Goal: Leave review/rating: Share an evaluation or opinion about a product, service, or content

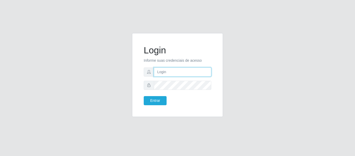
click at [165, 70] on input "text" at bounding box center [182, 71] width 57 height 9
type input "[PERSON_NAME][EMAIL_ADDRESS][DOMAIN_NAME]"
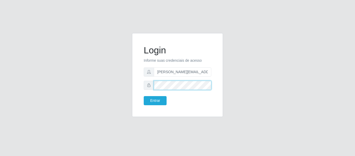
click at [144, 96] on button "Entrar" at bounding box center [155, 100] width 23 height 9
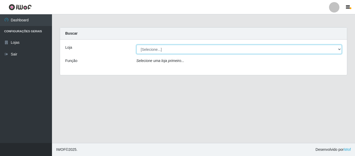
click at [182, 46] on select "[Selecione...] Hiper Queiroz - [GEOGRAPHIC_DATA]" at bounding box center [238, 49] width 205 height 9
select select "497"
click at [136, 45] on select "[Selecione...] Hiper Queiroz - [GEOGRAPHIC_DATA]" at bounding box center [238, 49] width 205 height 9
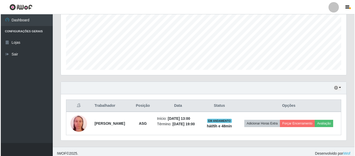
scroll to position [120, 0]
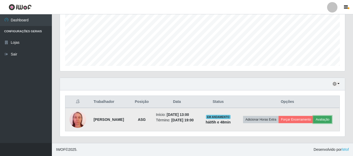
click at [321, 118] on button "Avaliação" at bounding box center [323, 119] width 18 height 7
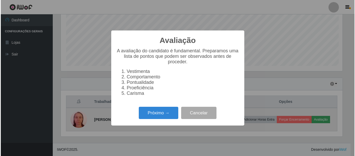
scroll to position [108, 283]
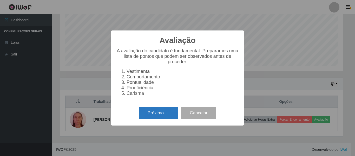
click at [152, 115] on button "Próximo →" at bounding box center [158, 112] width 39 height 12
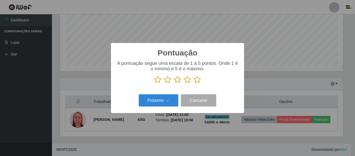
click at [196, 80] on icon at bounding box center [196, 80] width 7 height 8
click at [193, 83] on input "radio" at bounding box center [193, 83] width 0 height 0
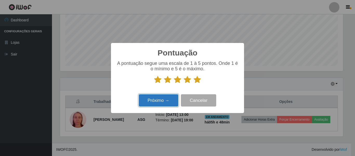
click at [163, 98] on button "Próximo →" at bounding box center [158, 100] width 39 height 12
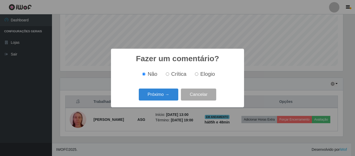
click at [163, 98] on button "Próximo →" at bounding box center [158, 94] width 39 height 12
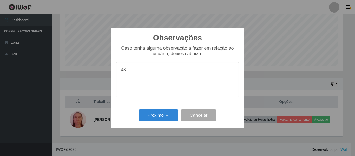
type textarea "e"
click at [164, 120] on button "Próximo →" at bounding box center [158, 115] width 39 height 12
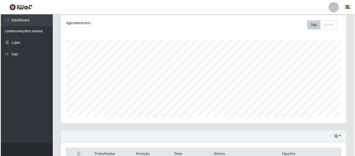
scroll to position [120, 0]
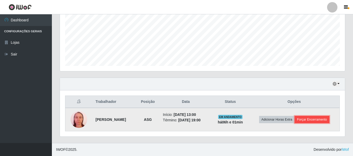
click at [303, 120] on button "Forçar Encerramento" at bounding box center [312, 119] width 35 height 7
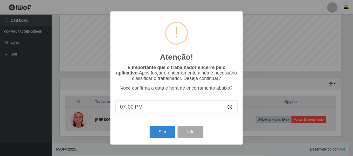
scroll to position [108, 283]
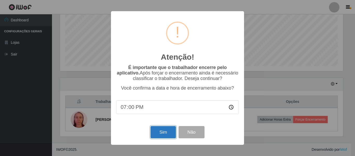
click at [155, 132] on button "Sim" at bounding box center [162, 132] width 25 height 12
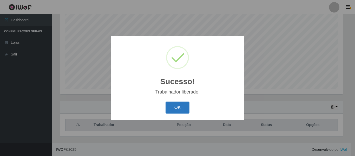
click at [171, 110] on button "OK" at bounding box center [177, 107] width 24 height 12
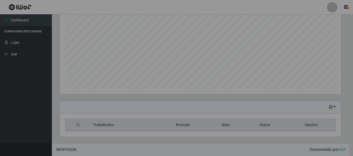
scroll to position [108, 285]
